Goal: Transaction & Acquisition: Download file/media

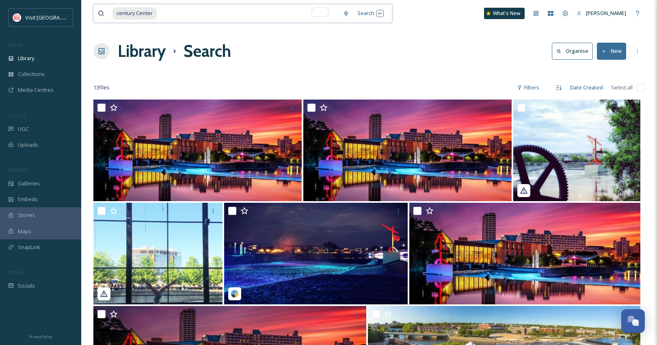
click at [172, 15] on input "To enrich screen reader interactions, please activate Accessibility in Grammarl…" at bounding box center [247, 13] width 181 height 18
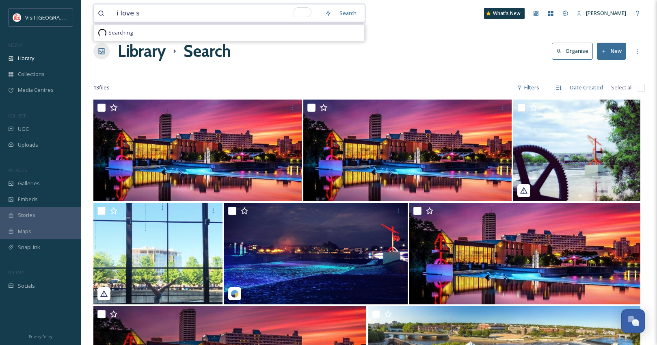
type input "i love sb"
click at [142, 14] on input "To enrich screen reader interactions, please activate Accessibility in Grammarl…" at bounding box center [235, 13] width 189 height 18
type input "i"
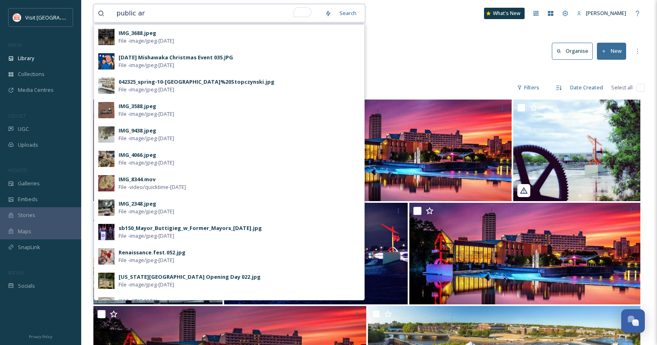
type input "public art"
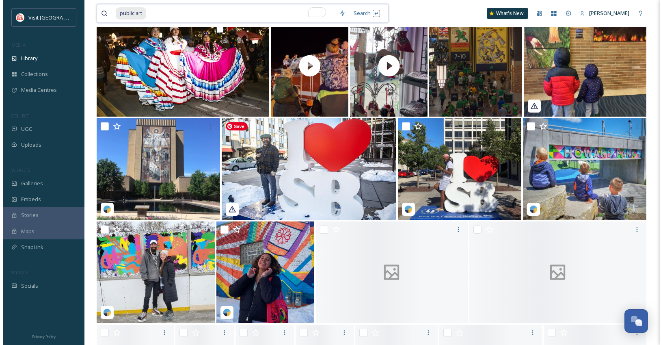
scroll to position [294, 0]
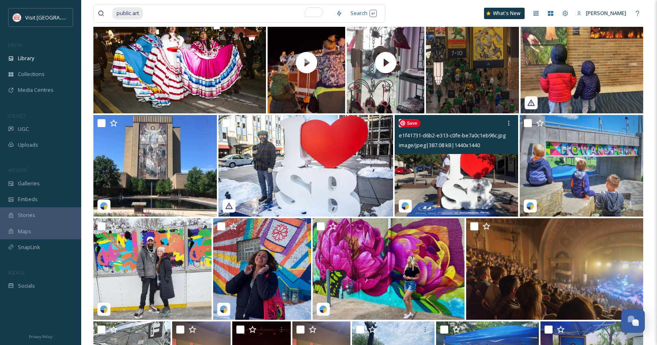
click at [470, 174] on img at bounding box center [455, 165] width 123 height 101
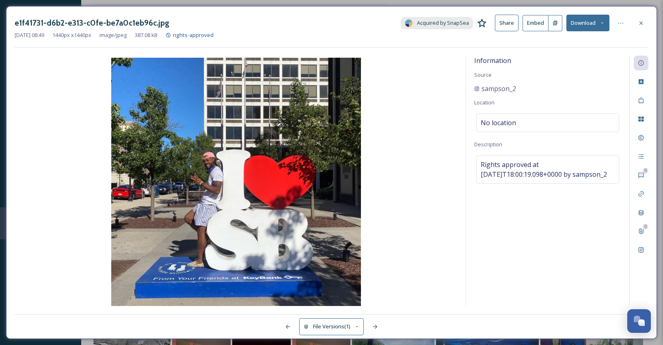
click at [588, 24] on button "Download" at bounding box center [587, 23] width 43 height 17
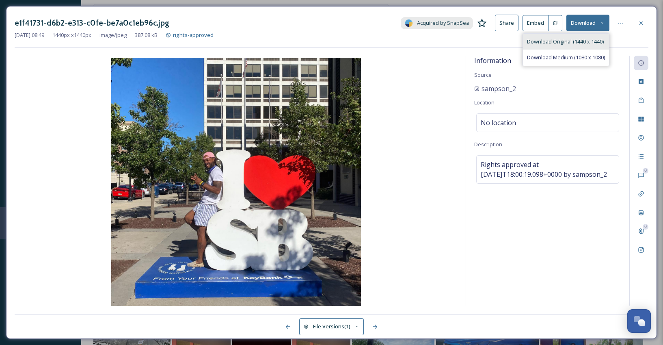
click at [579, 41] on span "Download Original (1440 x 1440)" at bounding box center [565, 42] width 77 height 8
